Goal: Information Seeking & Learning: Learn about a topic

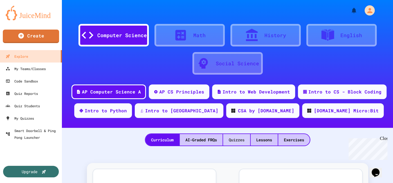
click at [242, 139] on div "Quizzes" at bounding box center [236, 140] width 27 height 12
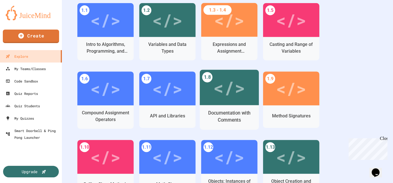
scroll to position [170, 0]
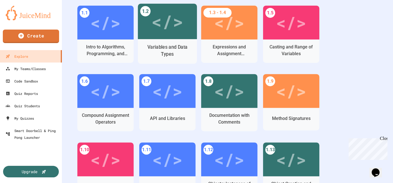
click at [162, 46] on div "Variables and Data Types" at bounding box center [168, 51] width 50 height 14
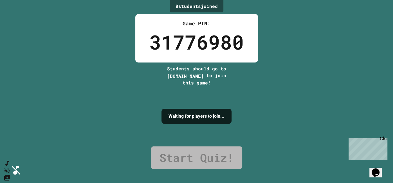
click at [385, 139] on div "Close" at bounding box center [383, 139] width 7 height 7
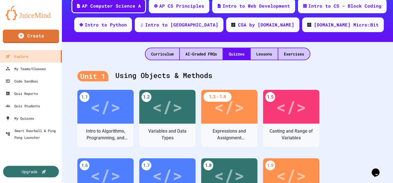
scroll to position [93, 0]
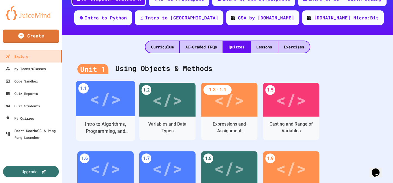
click at [107, 109] on div "</>" at bounding box center [106, 98] width 32 height 27
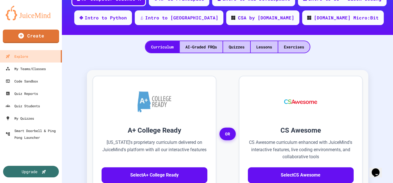
scroll to position [23, 0]
drag, startPoint x: 348, startPoint y: 80, endPoint x: 343, endPoint y: 108, distance: 28.3
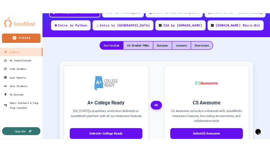
scroll to position [250, 0]
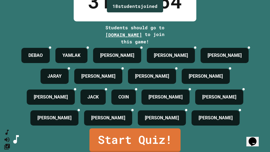
scroll to position [83, 0]
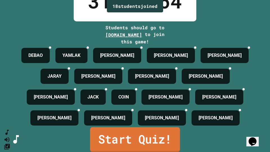
click at [138, 143] on link "Start Quiz!" at bounding box center [135, 139] width 90 height 25
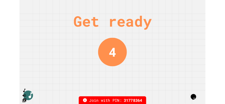
scroll to position [0, 0]
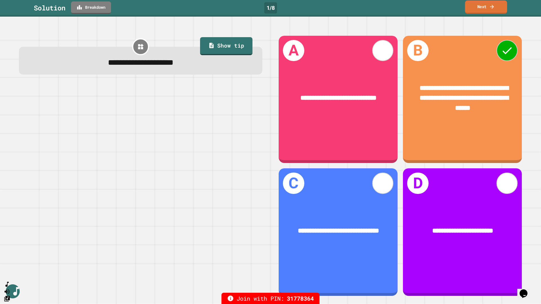
click at [393, 11] on link "Next" at bounding box center [486, 7] width 42 height 13
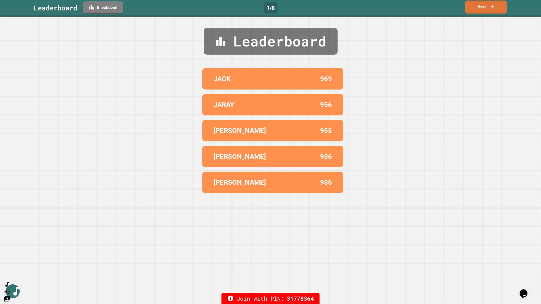
click at [393, 9] on icon at bounding box center [492, 7] width 6 height 6
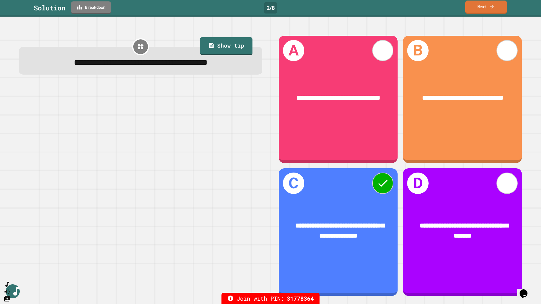
click at [393, 11] on link "Next" at bounding box center [486, 7] width 42 height 13
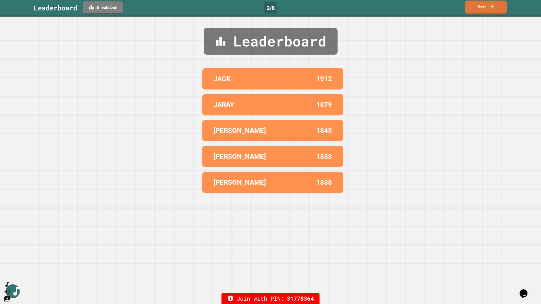
click at [393, 10] on link "Next" at bounding box center [486, 7] width 42 height 13
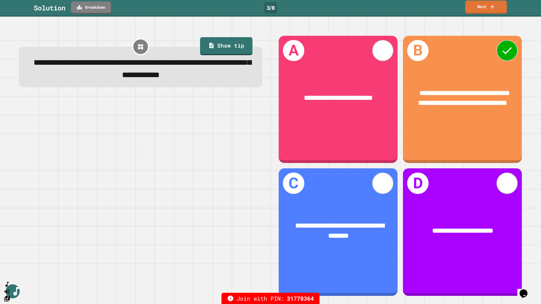
click at [393, 9] on link "Next" at bounding box center [486, 7] width 42 height 13
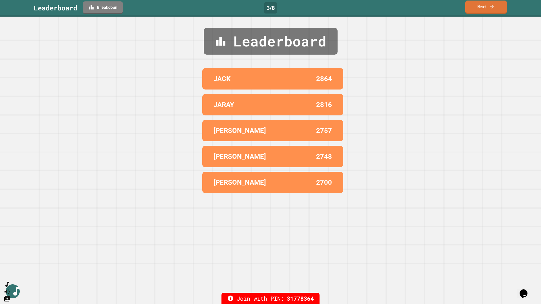
click at [393, 9] on link "Next" at bounding box center [486, 7] width 42 height 13
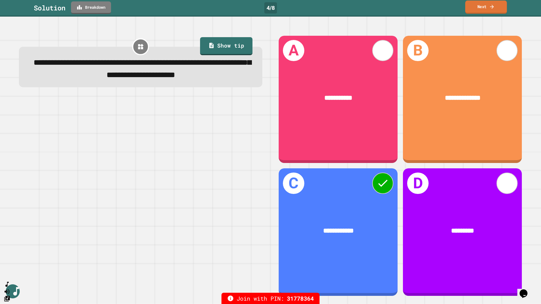
click at [393, 6] on link "Next" at bounding box center [486, 7] width 42 height 13
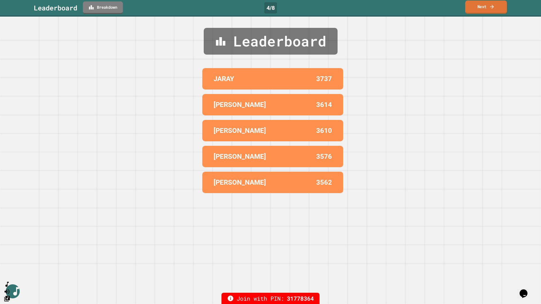
click at [393, 6] on link "Next" at bounding box center [486, 7] width 42 height 13
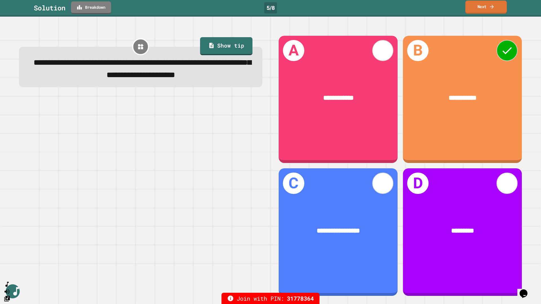
click at [393, 6] on link "Next" at bounding box center [485, 7] width 41 height 13
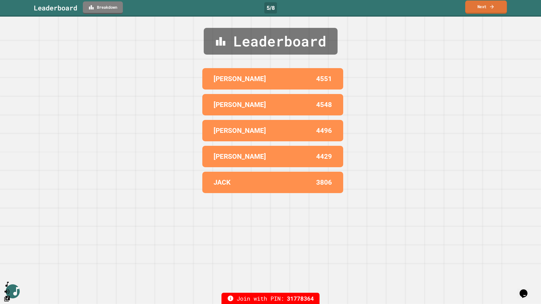
click at [393, 9] on link "Next" at bounding box center [486, 7] width 42 height 13
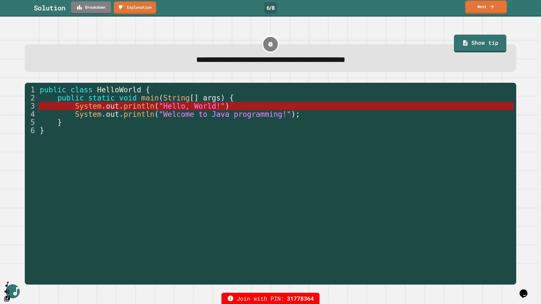
click at [393, 7] on link "Next" at bounding box center [486, 7] width 42 height 13
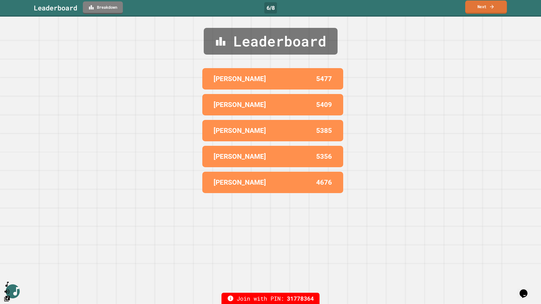
click at [393, 8] on link "Next" at bounding box center [486, 7] width 42 height 13
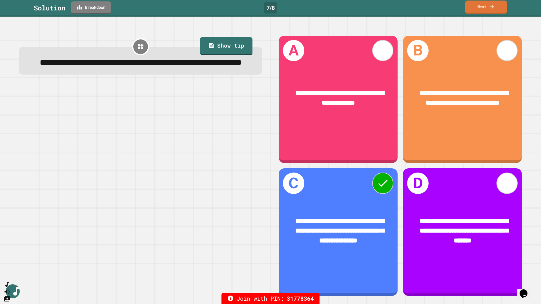
click at [393, 7] on link "Next" at bounding box center [486, 7] width 42 height 13
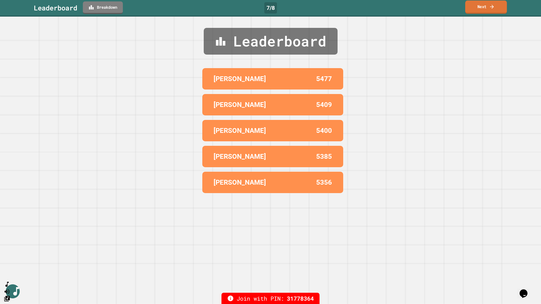
click at [393, 8] on link "Next" at bounding box center [486, 7] width 42 height 13
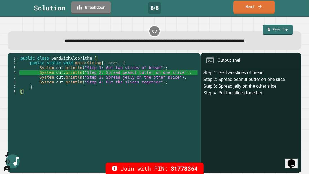
click at [256, 9] on link "Next" at bounding box center [254, 7] width 42 height 13
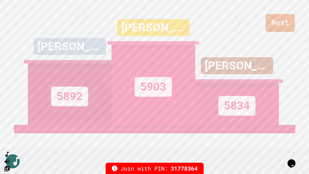
click at [280, 24] on div "LEO BH 5892 IVAN 5903 SAMUEL 5834" at bounding box center [154, 62] width 253 height 125
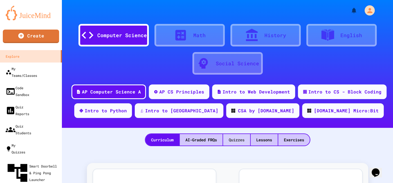
click at [224, 104] on div "Quizzes" at bounding box center [236, 140] width 27 height 12
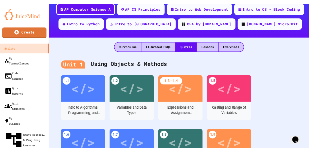
scroll to position [100, 0]
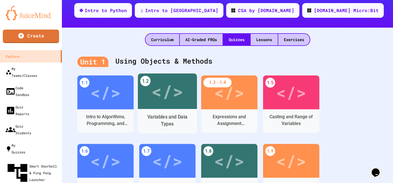
click at [172, 99] on div "</>" at bounding box center [168, 91] width 32 height 27
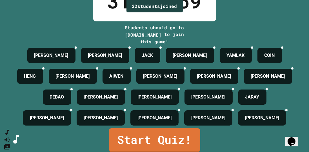
scroll to position [87, 0]
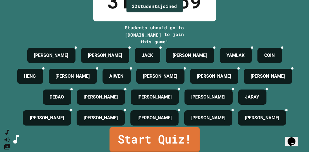
click at [150, 104] on link "Start Quiz!" at bounding box center [154, 139] width 90 height 25
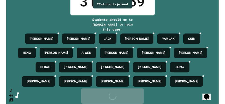
scroll to position [0, 0]
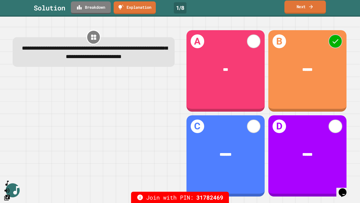
click at [224, 7] on link "Next" at bounding box center [306, 7] width 42 height 13
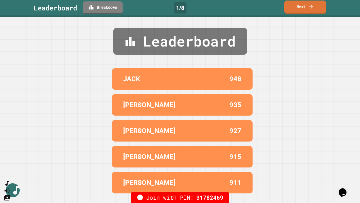
click at [224, 7] on link "Next" at bounding box center [306, 7] width 42 height 13
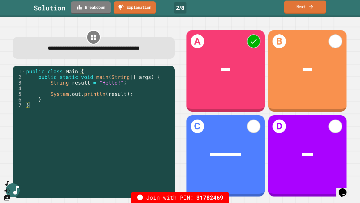
click at [224, 7] on icon at bounding box center [312, 7] width 6 height 6
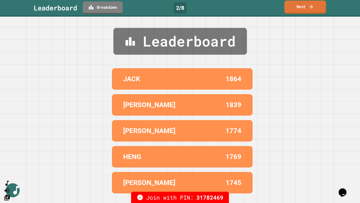
click at [224, 7] on icon at bounding box center [312, 7] width 6 height 6
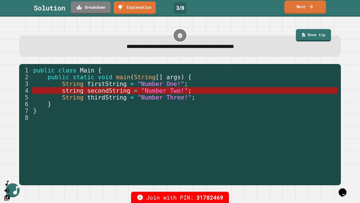
click at [224, 8] on link "Next" at bounding box center [306, 7] width 42 height 13
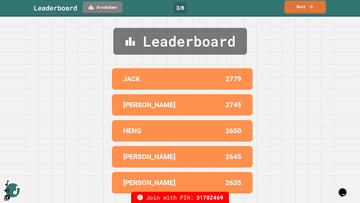
click at [224, 8] on link "Next" at bounding box center [306, 7] width 42 height 13
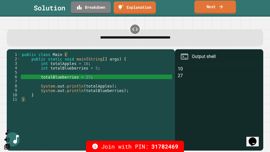
click at [210, 8] on link "Next" at bounding box center [216, 7] width 42 height 13
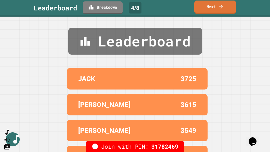
click at [210, 8] on link "Next" at bounding box center [216, 7] width 42 height 13
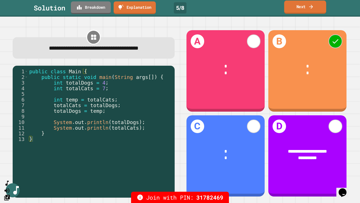
click at [224, 10] on link "Next" at bounding box center [305, 7] width 42 height 13
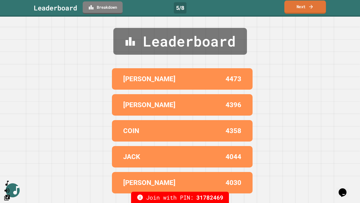
click at [224, 10] on link "Next" at bounding box center [306, 7] width 42 height 13
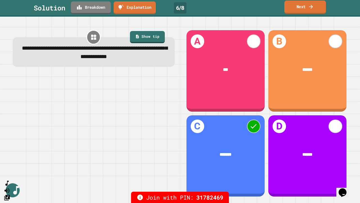
click at [224, 8] on link "Next" at bounding box center [306, 7] width 42 height 13
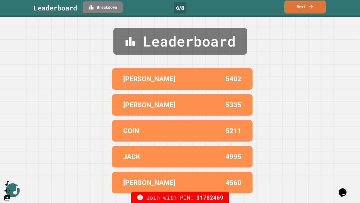
click at [224, 8] on link "Next" at bounding box center [306, 7] width 42 height 13
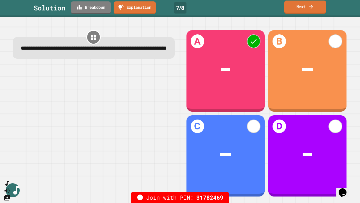
click at [224, 10] on link "Next" at bounding box center [305, 7] width 42 height 13
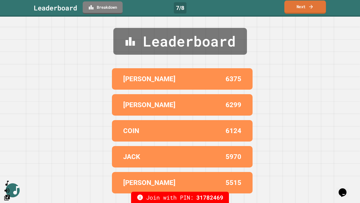
click at [224, 10] on link "Next" at bounding box center [306, 7] width 42 height 13
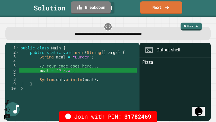
drag, startPoint x: 166, startPoint y: 9, endPoint x: 189, endPoint y: 7, distance: 22.9
click at [189, 7] on div "Solution Breakdown 8 / 8 Next" at bounding box center [108, 7] width 216 height 13
click at [168, 10] on link "Next" at bounding box center [162, 7] width 42 height 13
